Goal: Transaction & Acquisition: Obtain resource

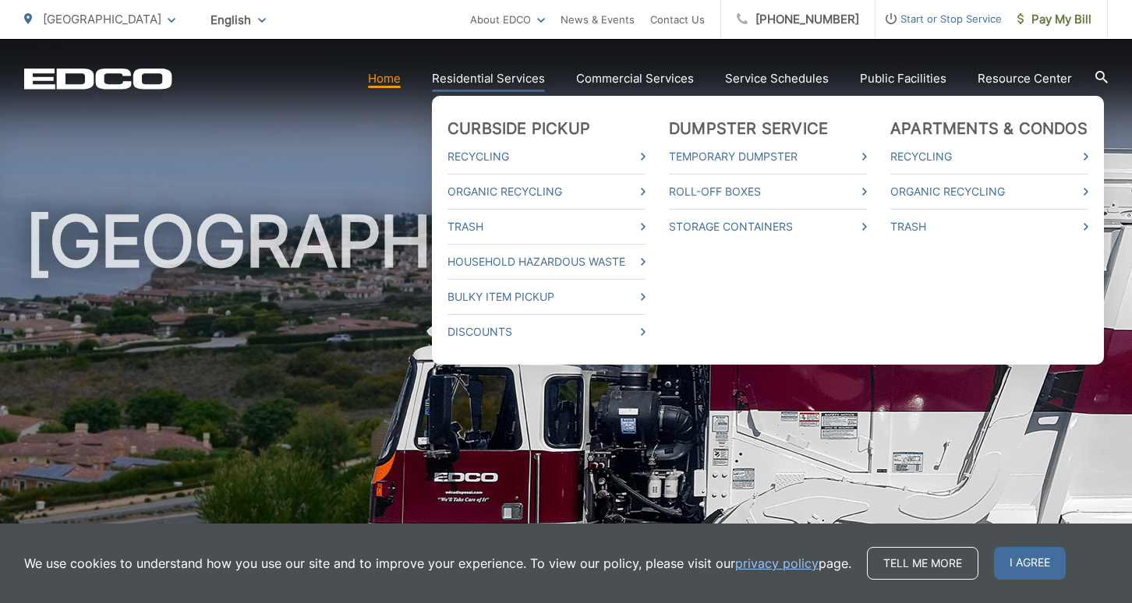
click at [498, 76] on link "Residential Services" at bounding box center [488, 78] width 113 height 19
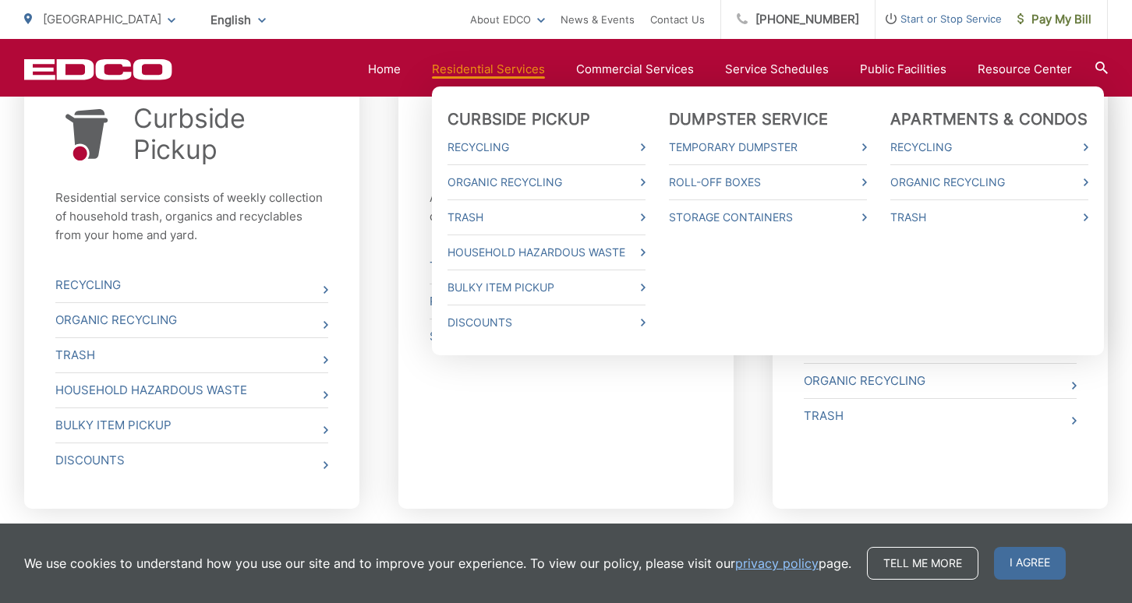
scroll to position [644, 0]
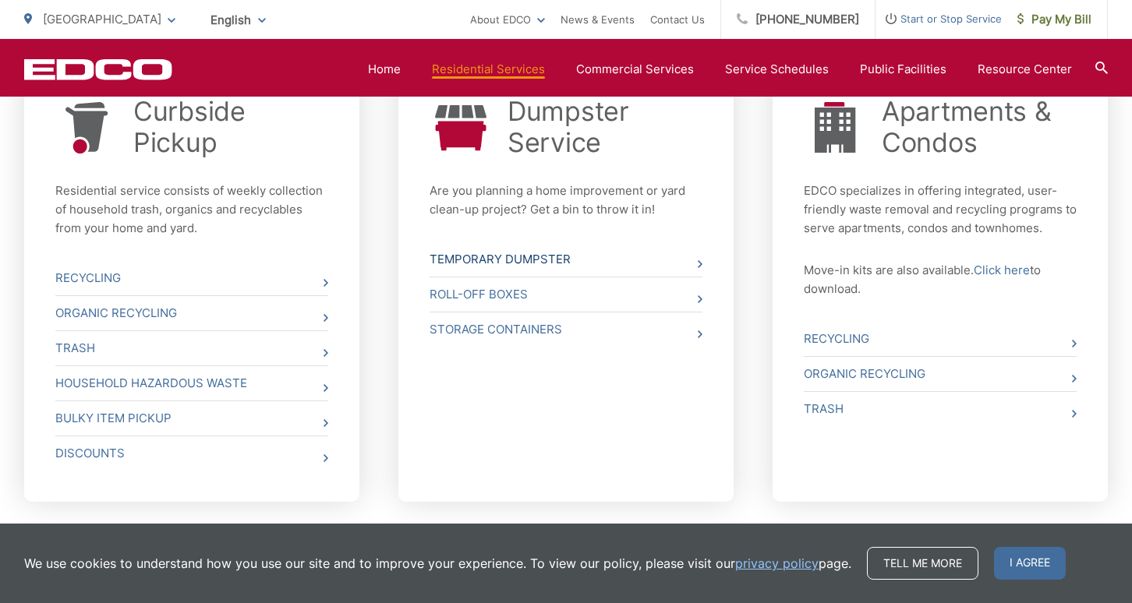
click at [457, 258] on link "Temporary Dumpster" at bounding box center [565, 259] width 273 height 34
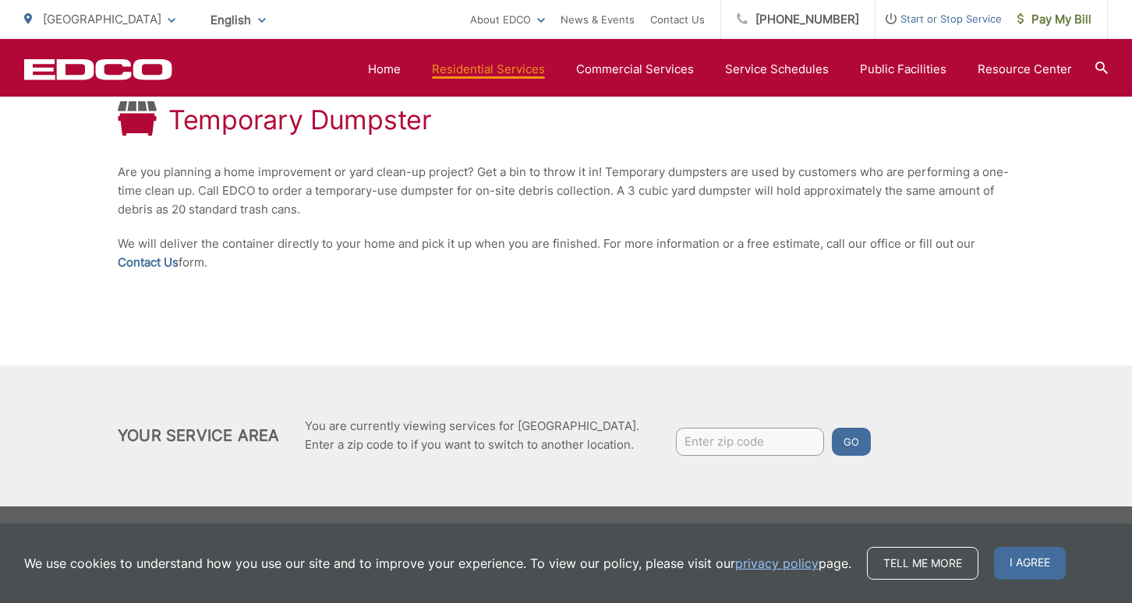
scroll to position [304, 0]
click at [707, 286] on div "Temporary Dumpster Are you planning a home improvement or yard clean-up project…" at bounding box center [566, 187] width 896 height 358
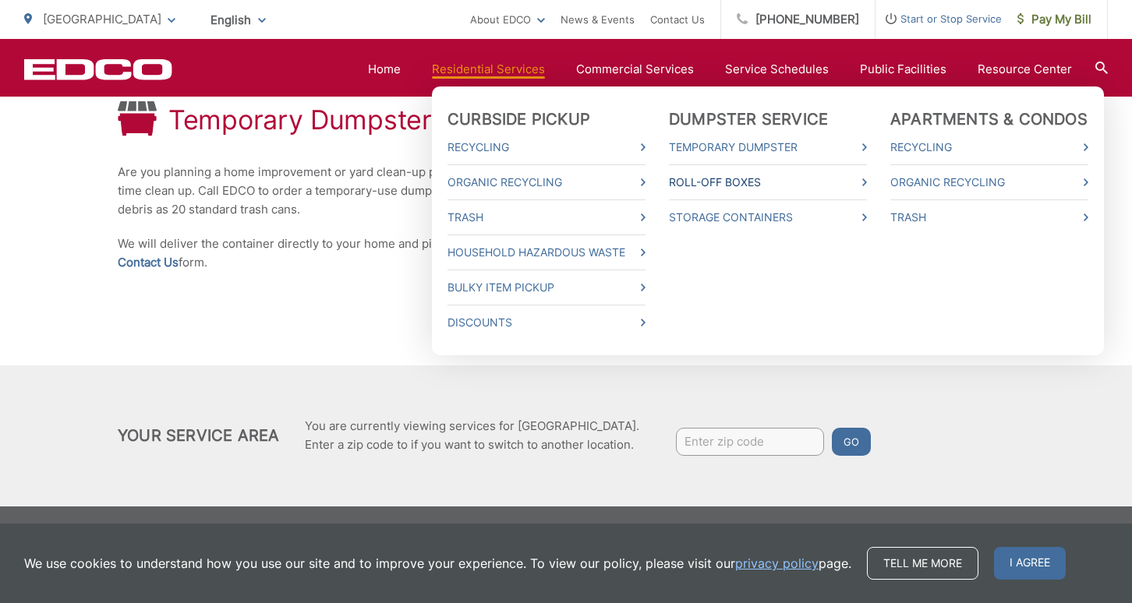
click at [690, 182] on link "Roll-Off Boxes" at bounding box center [768, 182] width 198 height 19
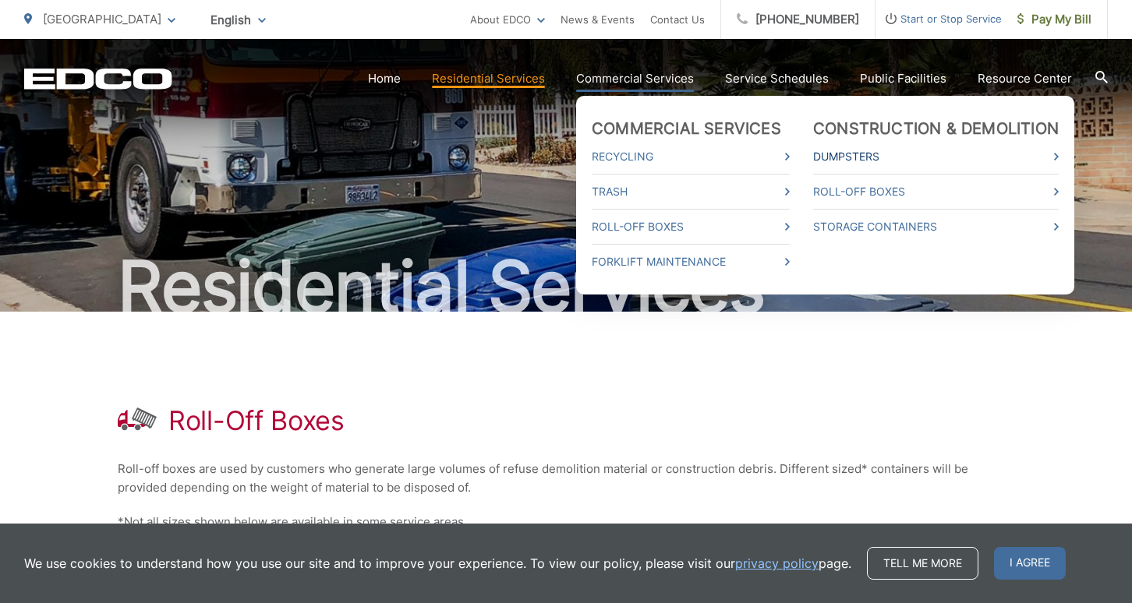
click at [857, 154] on link "Dumpsters" at bounding box center [935, 156] width 245 height 19
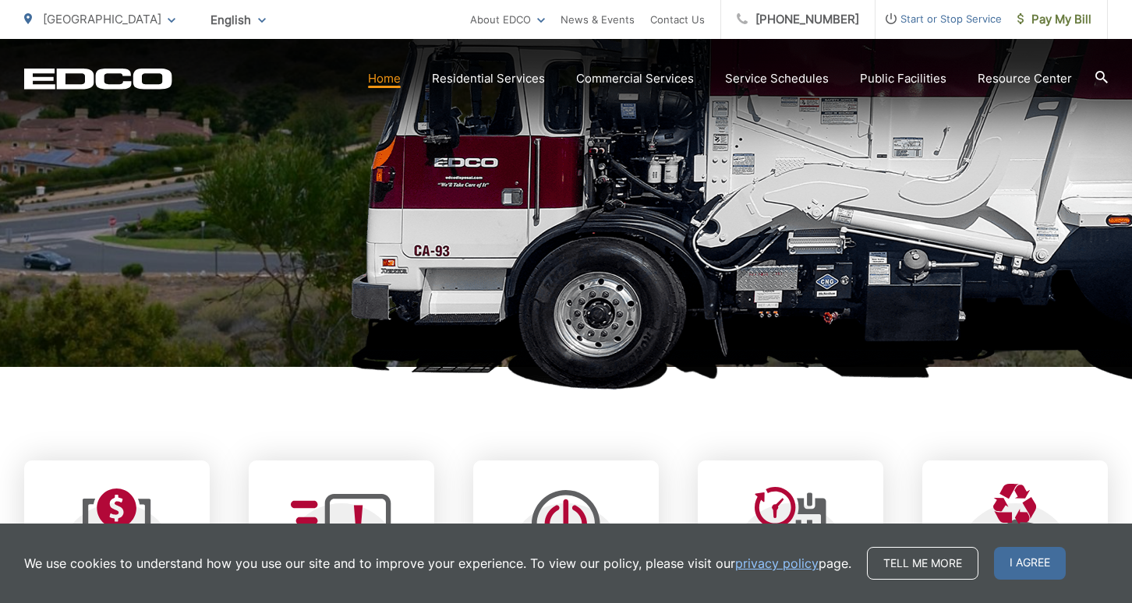
scroll to position [323, 0]
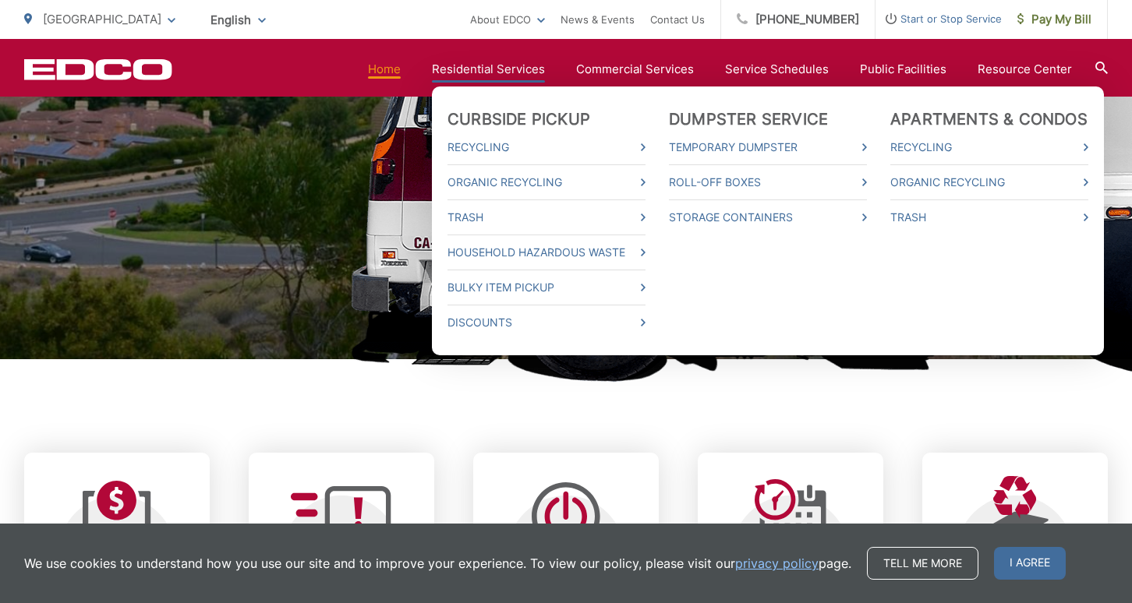
click at [539, 66] on link "Residential Services" at bounding box center [488, 69] width 113 height 19
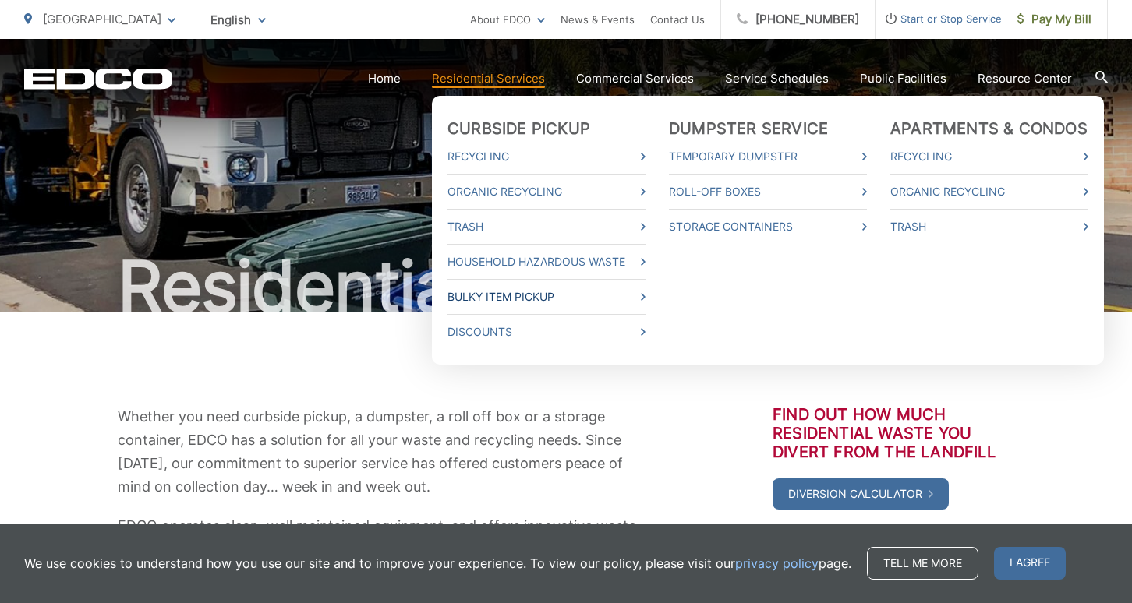
click at [491, 295] on link "Bulky Item Pickup" at bounding box center [546, 297] width 198 height 19
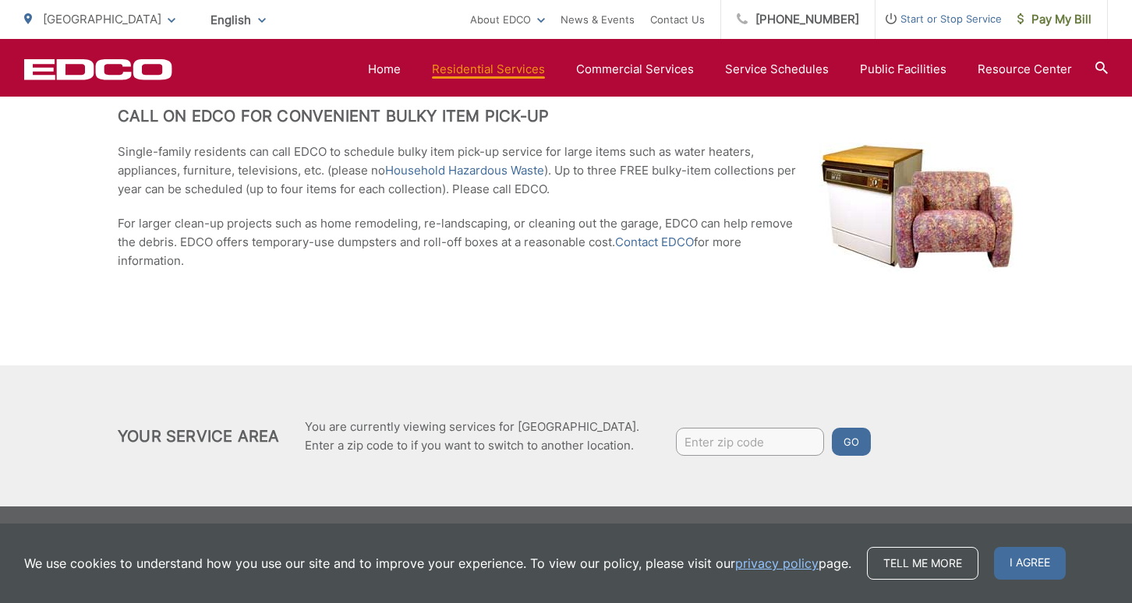
scroll to position [353, 0]
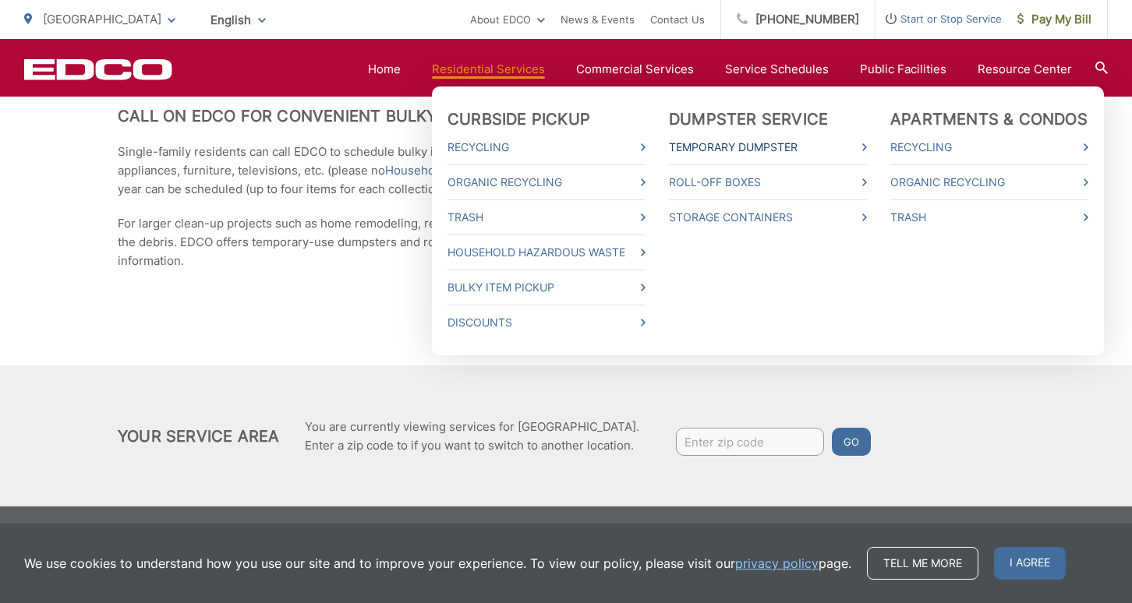
click at [731, 148] on link "Temporary Dumpster" at bounding box center [768, 147] width 198 height 19
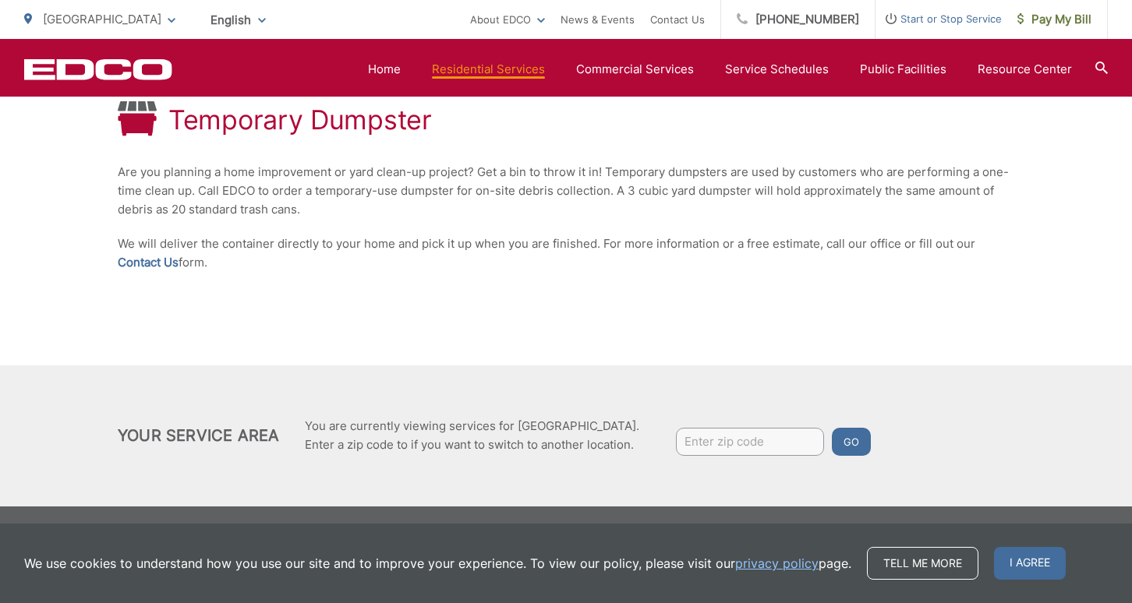
scroll to position [304, 0]
click at [163, 262] on link "Contact Us" at bounding box center [148, 262] width 61 height 19
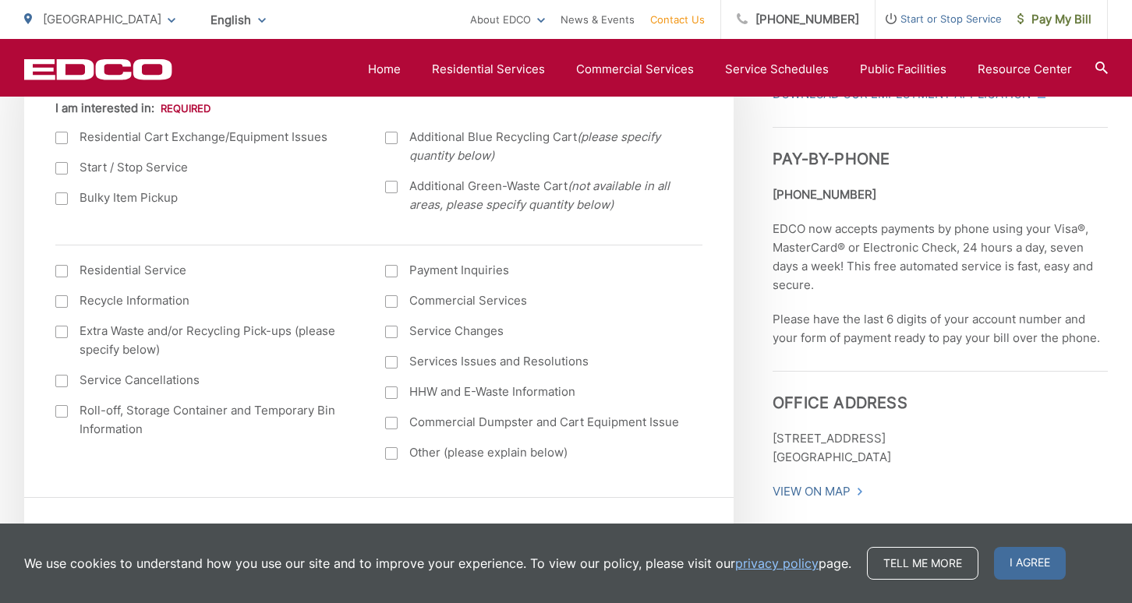
scroll to position [630, 0]
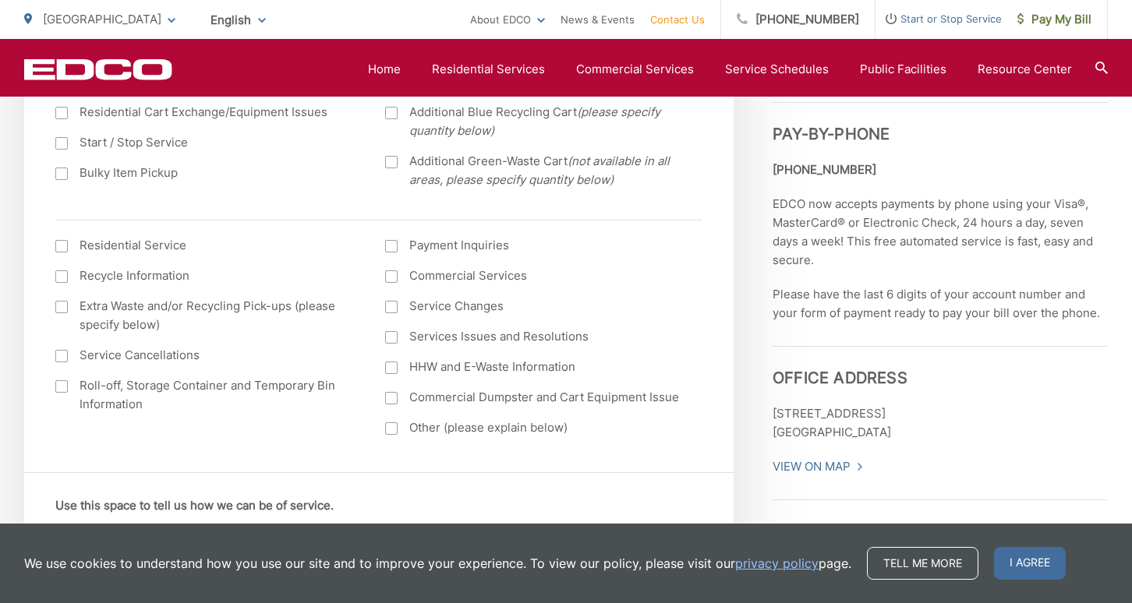
click at [59, 386] on div at bounding box center [61, 386] width 12 height 12
click at [0, 0] on input "Roll-off, Storage Container and Temporary Bin Information" at bounding box center [0, 0] width 0 height 0
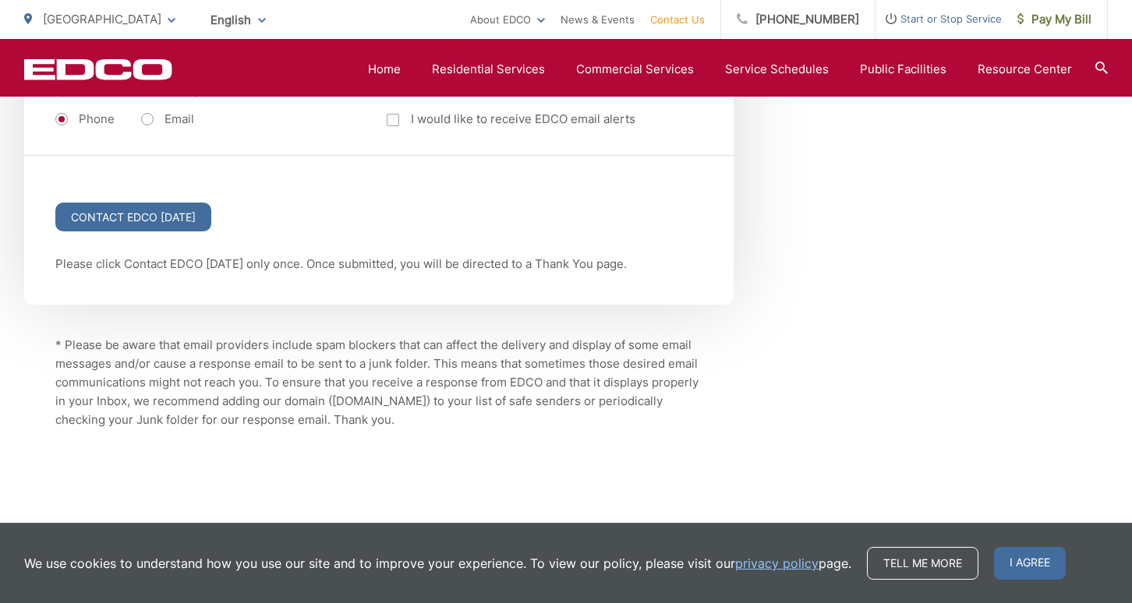
scroll to position [2191, 0]
